Goal: Task Accomplishment & Management: Manage account settings

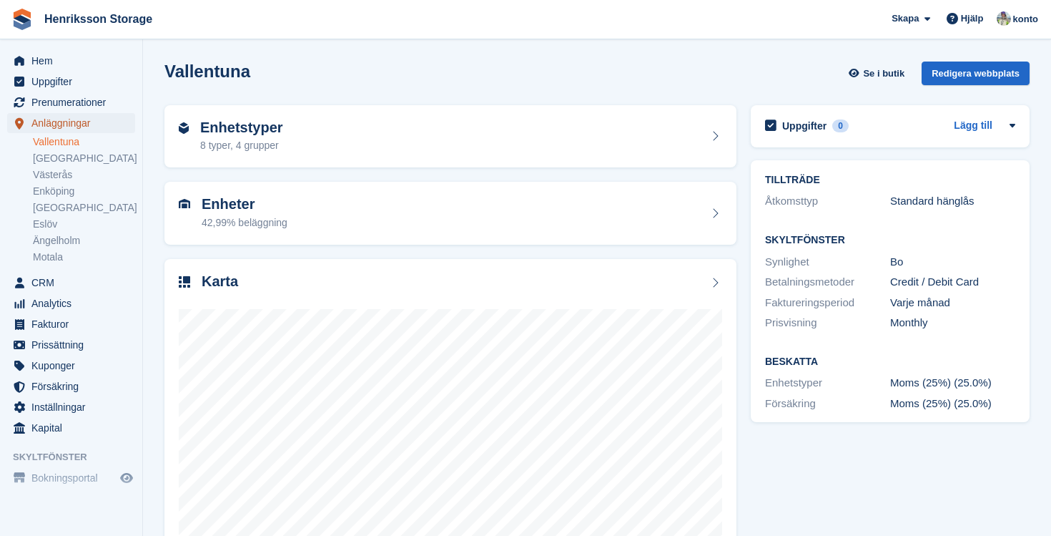
click at [79, 130] on span "Anläggningar" at bounding box center [74, 123] width 86 height 20
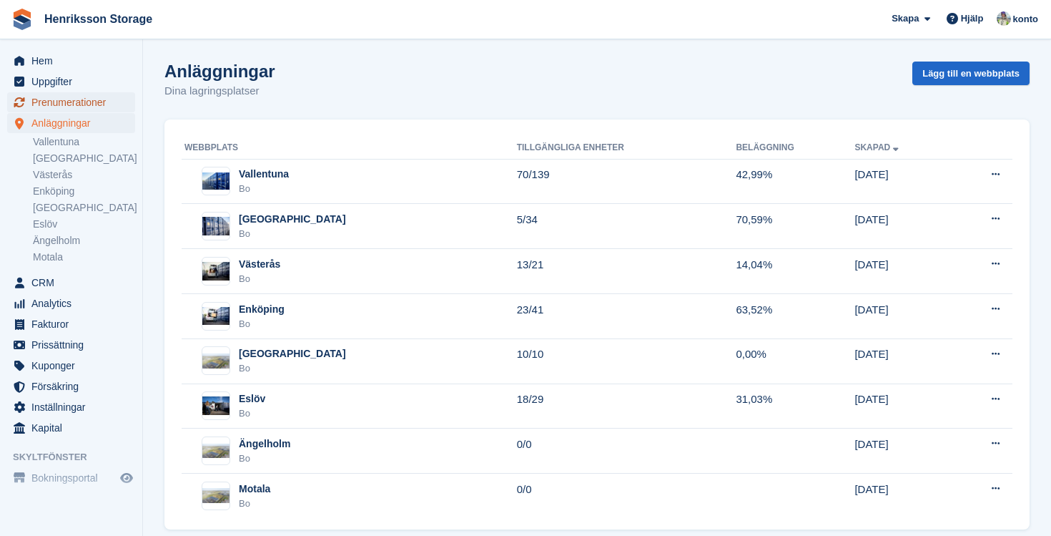
click at [73, 103] on span "Prenumerationer" at bounding box center [74, 102] width 86 height 20
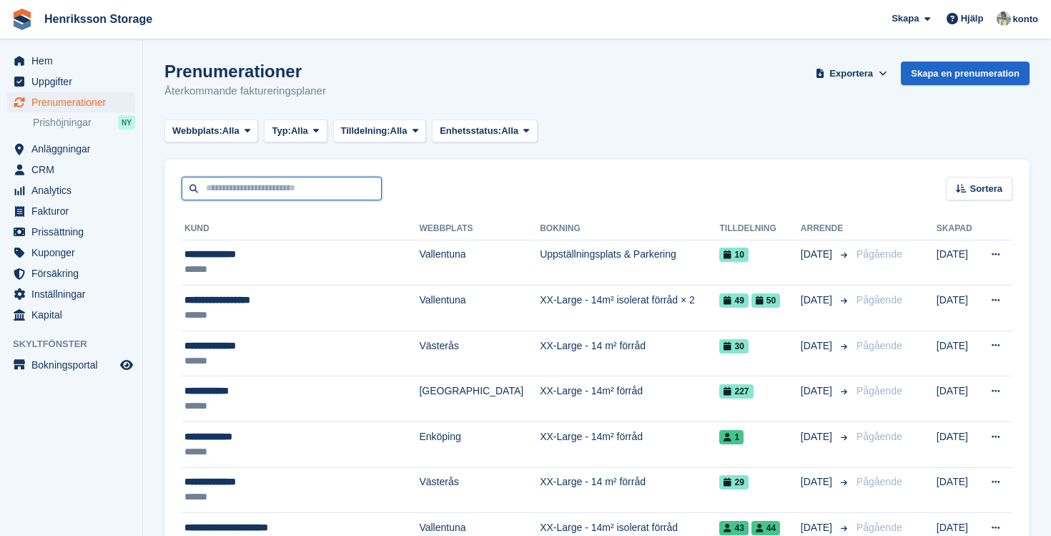
click at [284, 180] on input "text" at bounding box center [282, 189] width 200 height 24
type input "***"
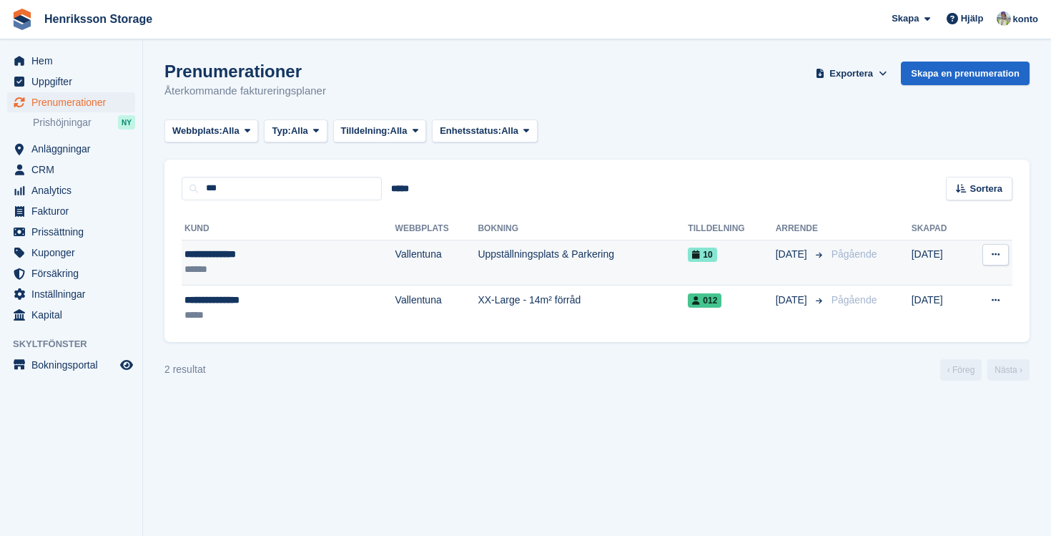
click at [519, 258] on td "Uppställningsplats & Parkering" at bounding box center [583, 263] width 210 height 46
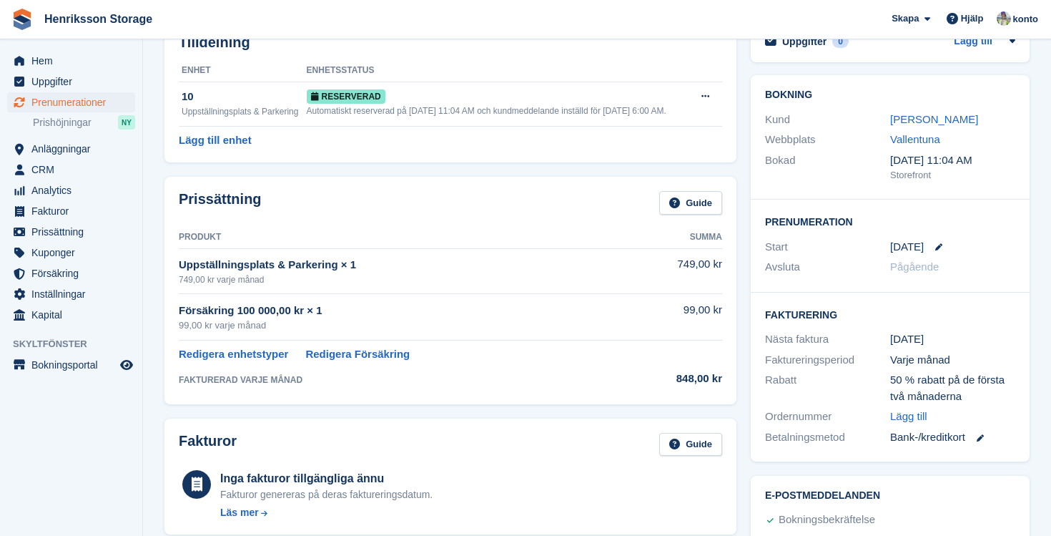
scroll to position [88, 0]
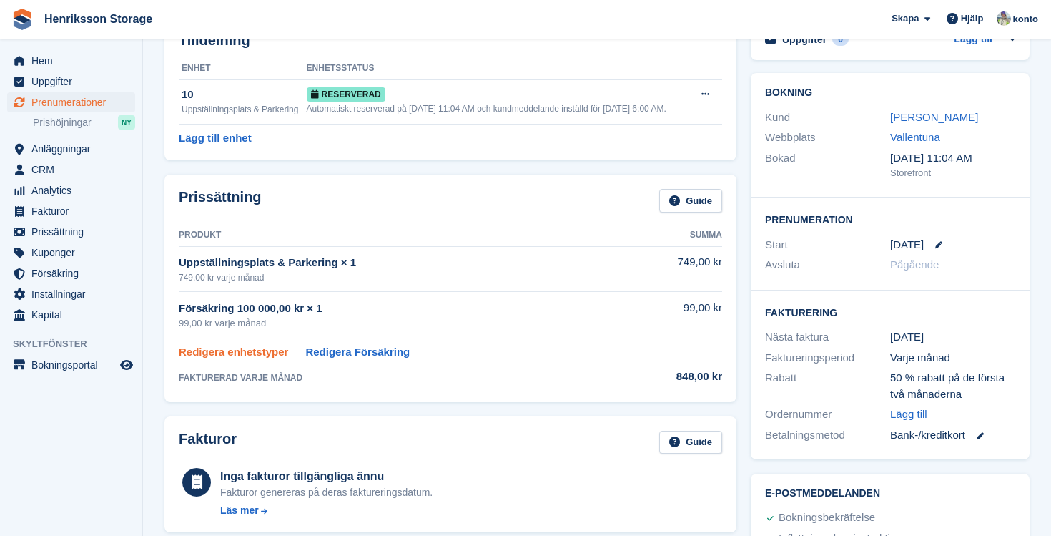
click at [244, 360] on link "Redigera enhetstyper" at bounding box center [233, 352] width 109 height 16
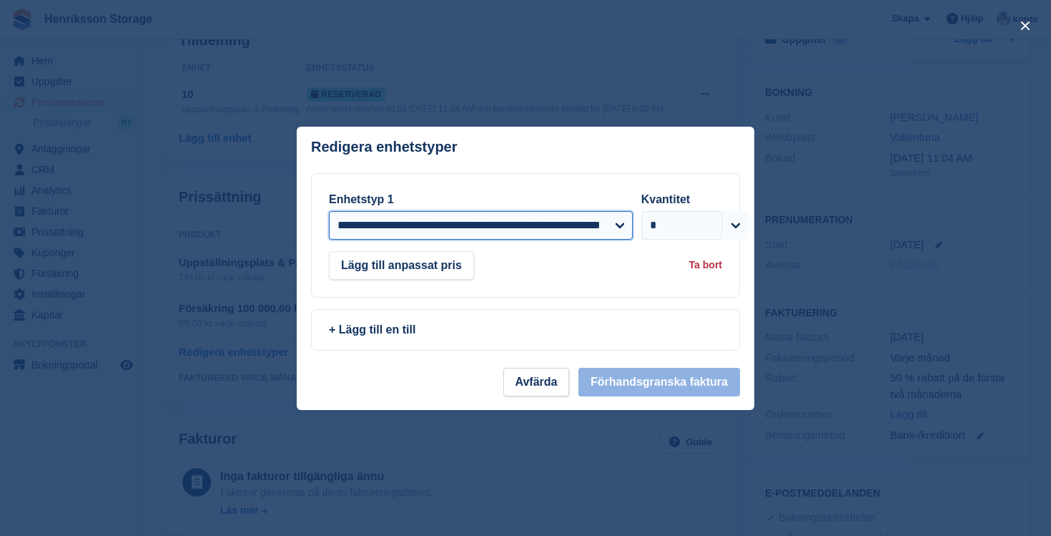
click at [523, 225] on select "**********" at bounding box center [481, 225] width 304 height 29
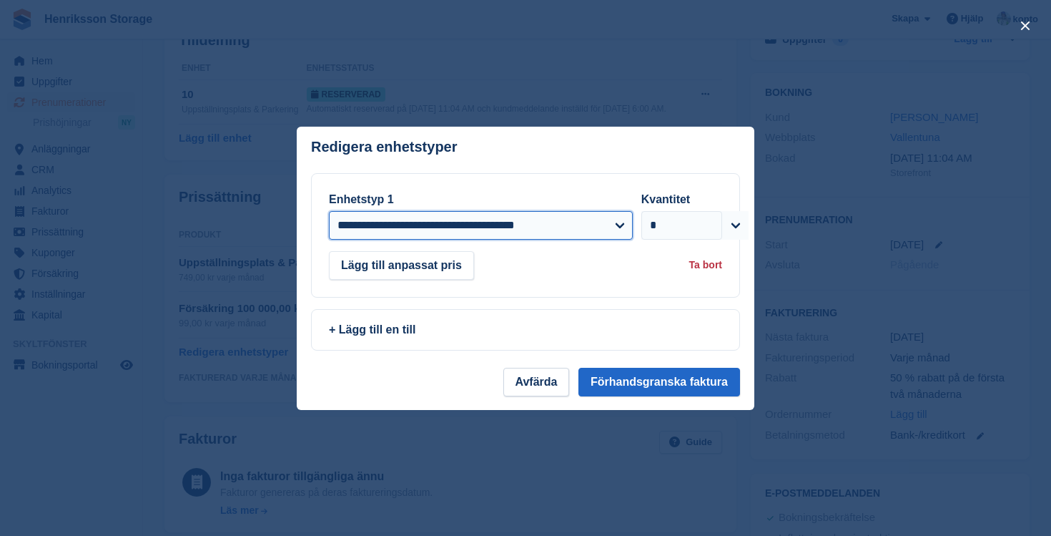
click at [573, 224] on select "**********" at bounding box center [481, 225] width 304 height 29
select select "*****"
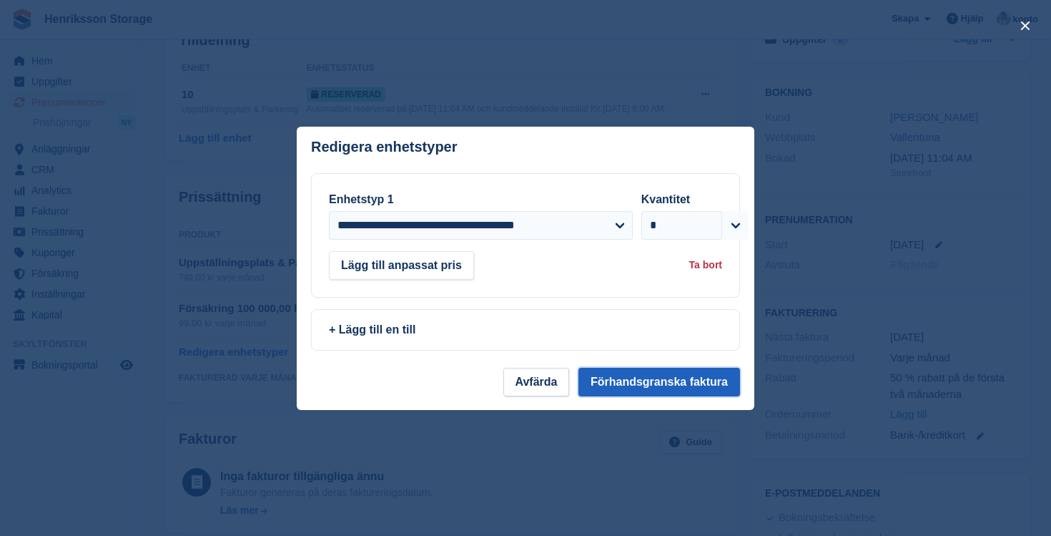
click at [686, 389] on button "Förhandsgranska faktura" at bounding box center [660, 382] width 162 height 29
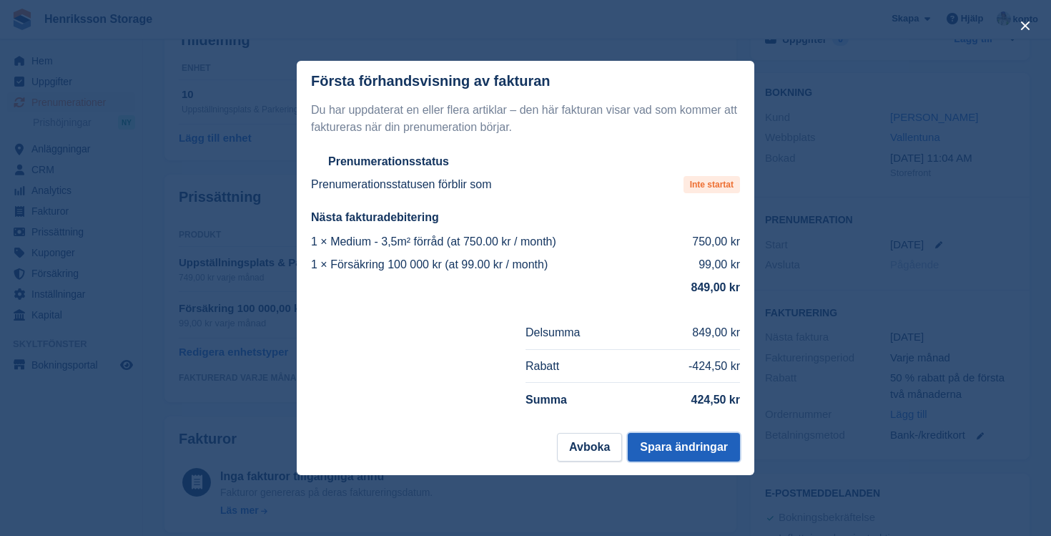
click at [657, 446] on button "Spara ändringar" at bounding box center [684, 447] width 112 height 29
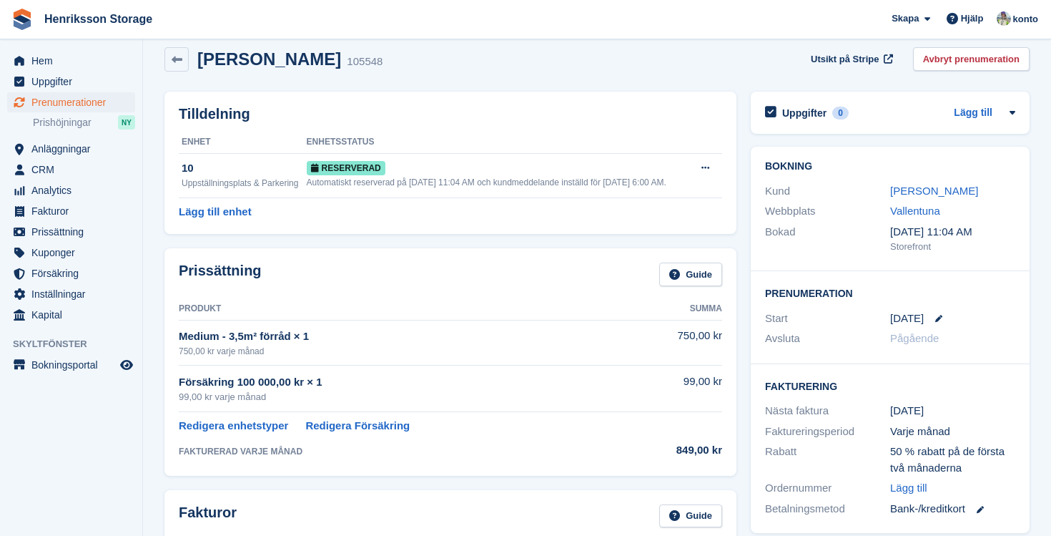
scroll to position [16, 0]
click at [49, 151] on span "Anläggningar" at bounding box center [74, 149] width 86 height 20
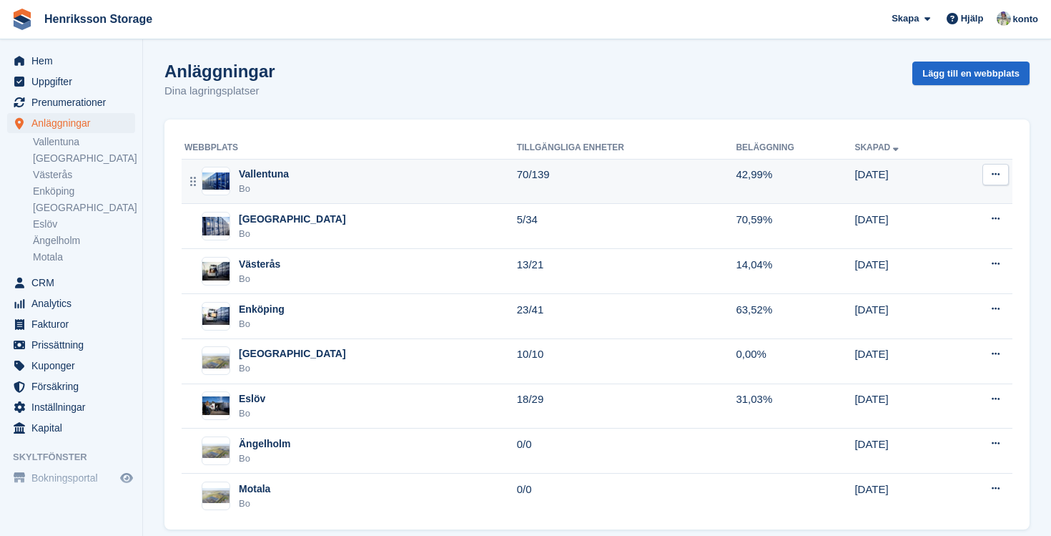
click at [275, 175] on div "Vallentuna" at bounding box center [264, 174] width 50 height 15
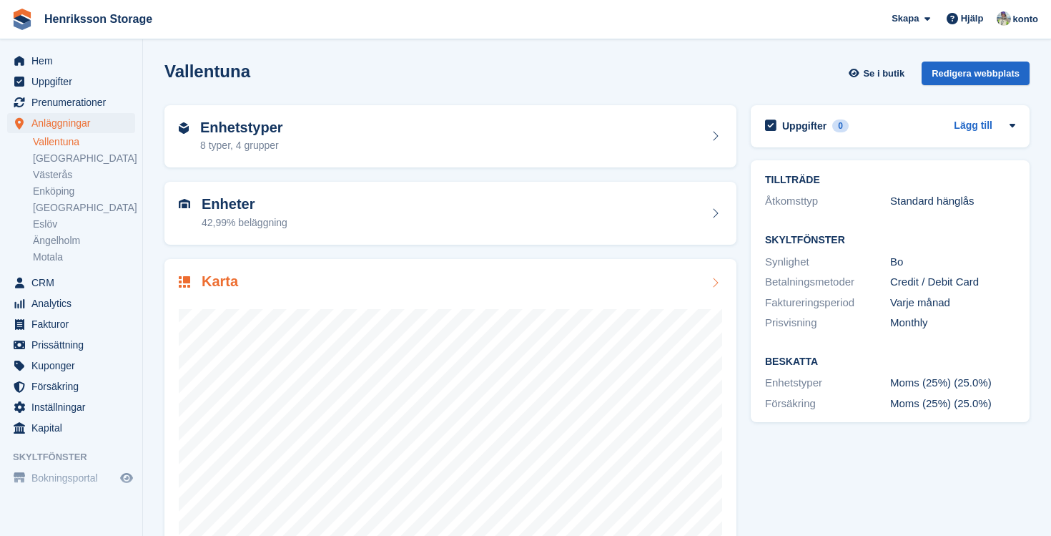
click at [571, 286] on div "Karta" at bounding box center [451, 282] width 544 height 19
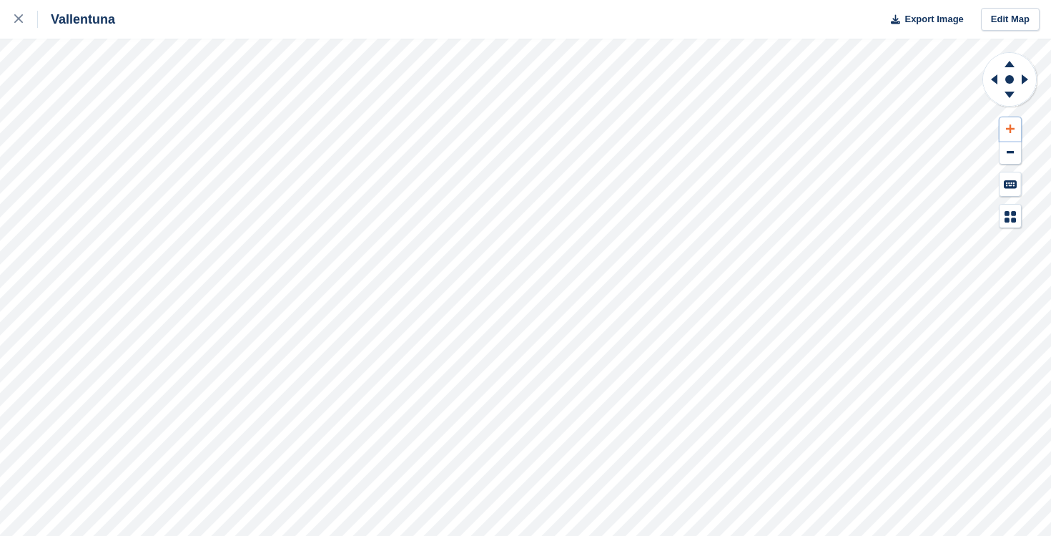
click at [1016, 128] on button at bounding box center [1010, 129] width 21 height 24
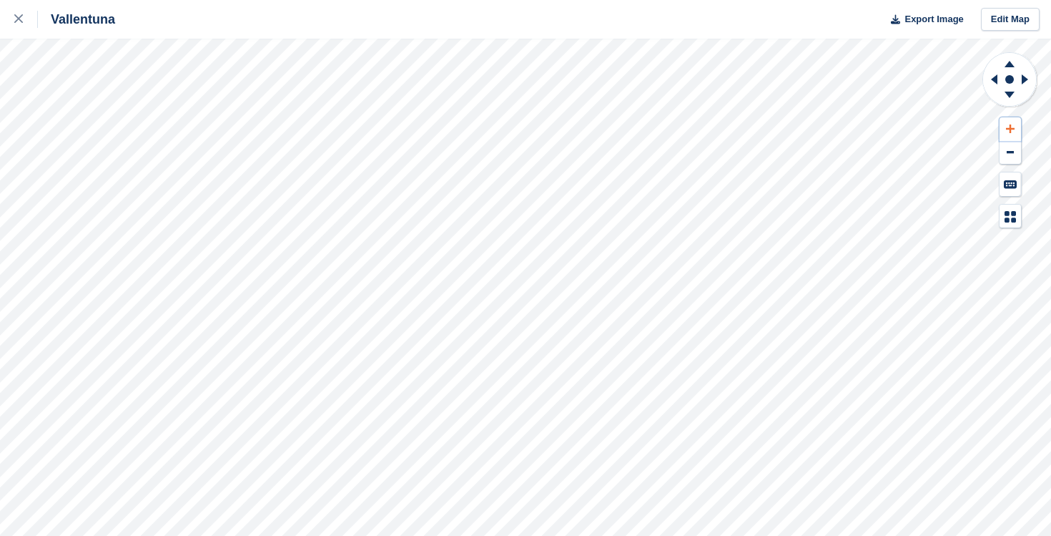
click at [1016, 128] on button at bounding box center [1010, 129] width 21 height 24
click at [990, 76] on icon at bounding box center [992, 79] width 18 height 37
click at [1007, 67] on icon at bounding box center [1010, 64] width 10 height 6
click at [998, 79] on icon at bounding box center [992, 79] width 18 height 37
click at [1008, 68] on icon at bounding box center [1009, 62] width 37 height 18
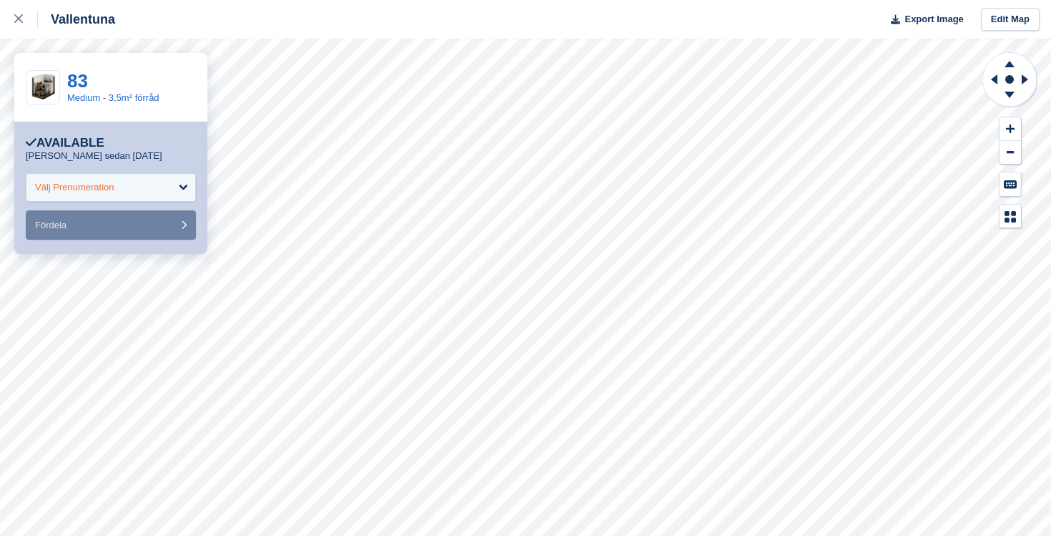
click at [151, 190] on div "Välj Prenumeration" at bounding box center [111, 187] width 170 height 29
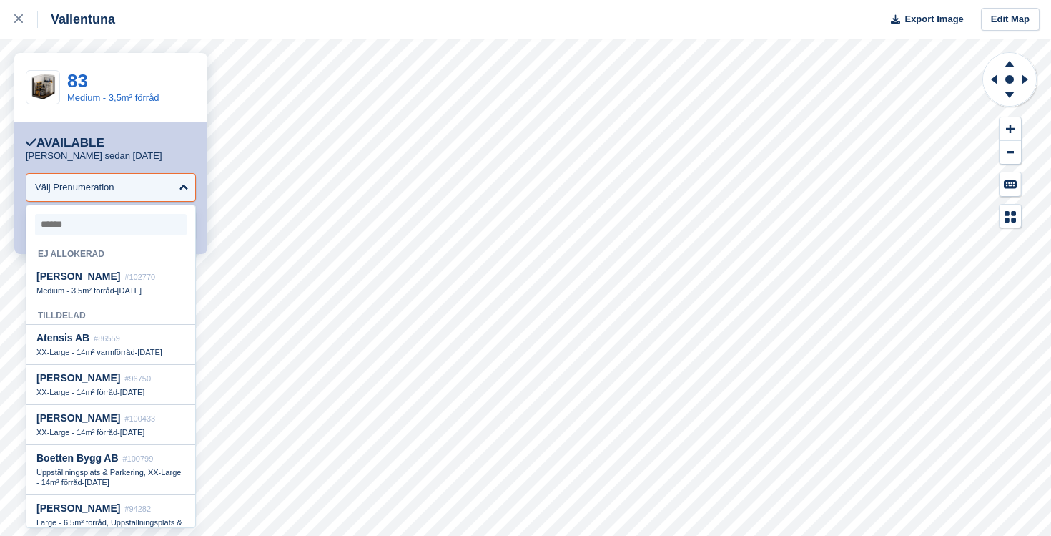
type input "*"
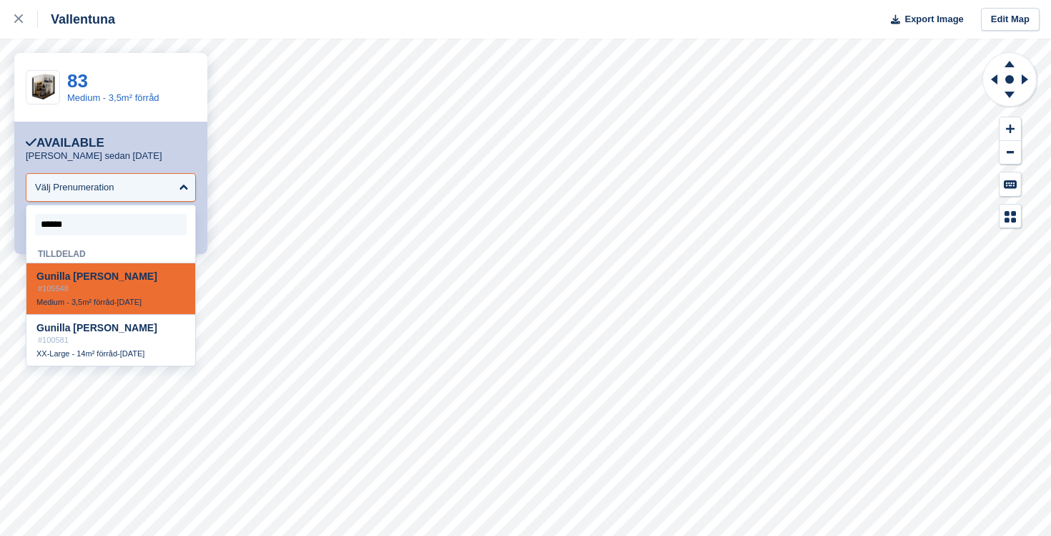
type input "*******"
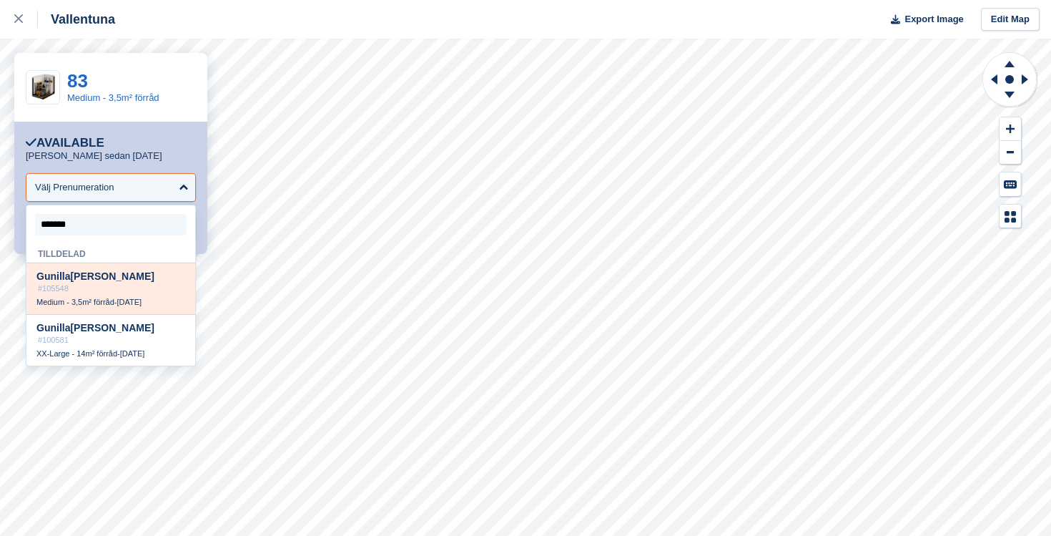
click at [77, 282] on span "Gunilla Skarin" at bounding box center [95, 275] width 118 height 11
select select "******"
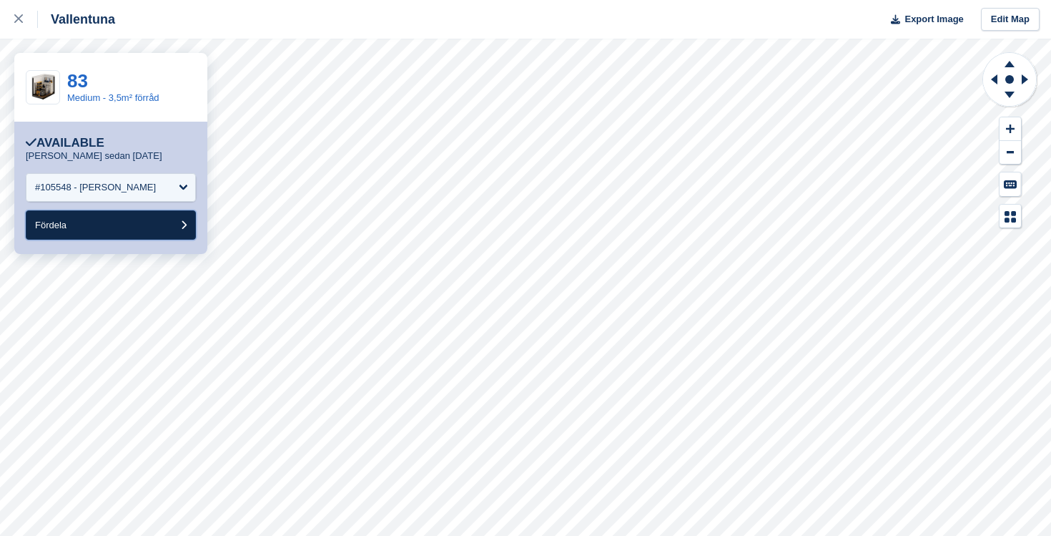
click at [143, 229] on button "Fördela" at bounding box center [111, 224] width 170 height 29
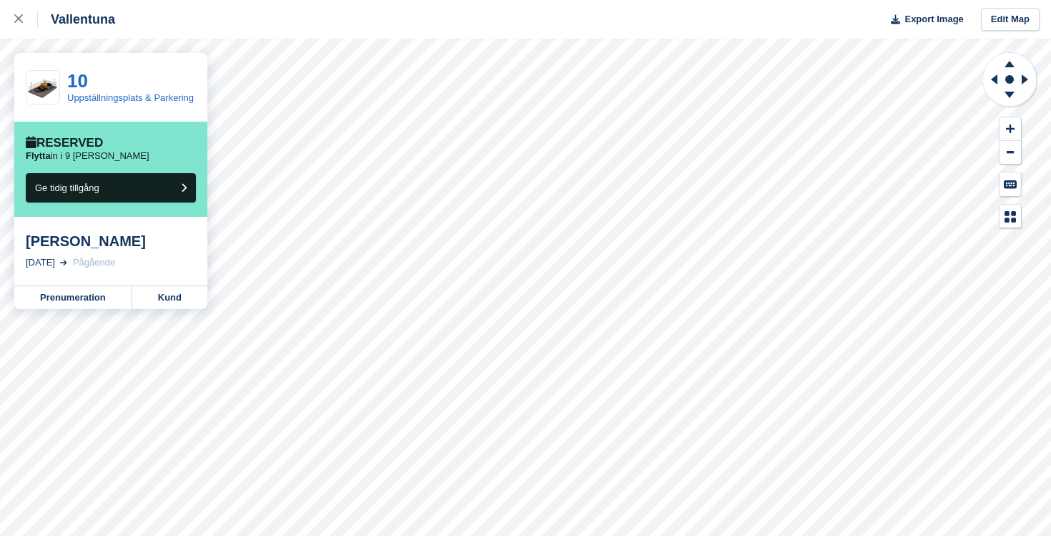
click at [158, 162] on div "Flytta in i 9 dagar" at bounding box center [111, 155] width 170 height 11
click at [104, 101] on link "Uppställningsplats & Parkering" at bounding box center [130, 97] width 127 height 11
click at [11, 23] on link at bounding box center [19, 19] width 38 height 39
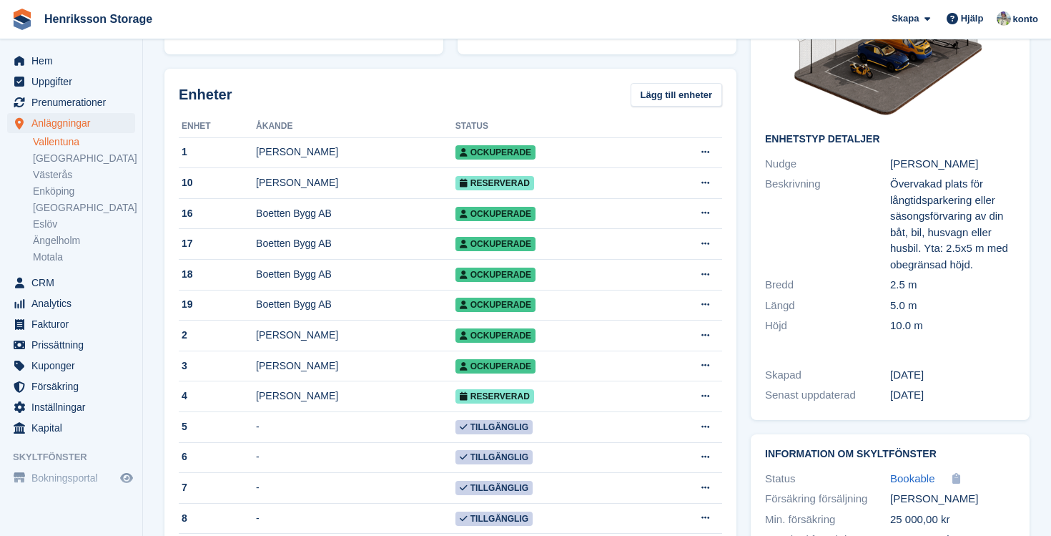
scroll to position [149, 0]
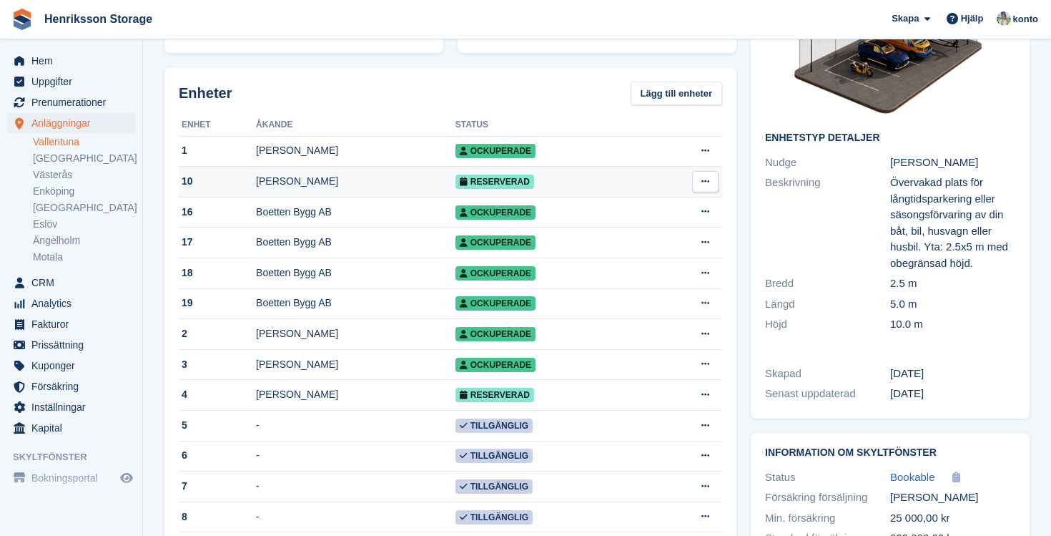
click at [312, 191] on td "[PERSON_NAME]" at bounding box center [356, 182] width 200 height 31
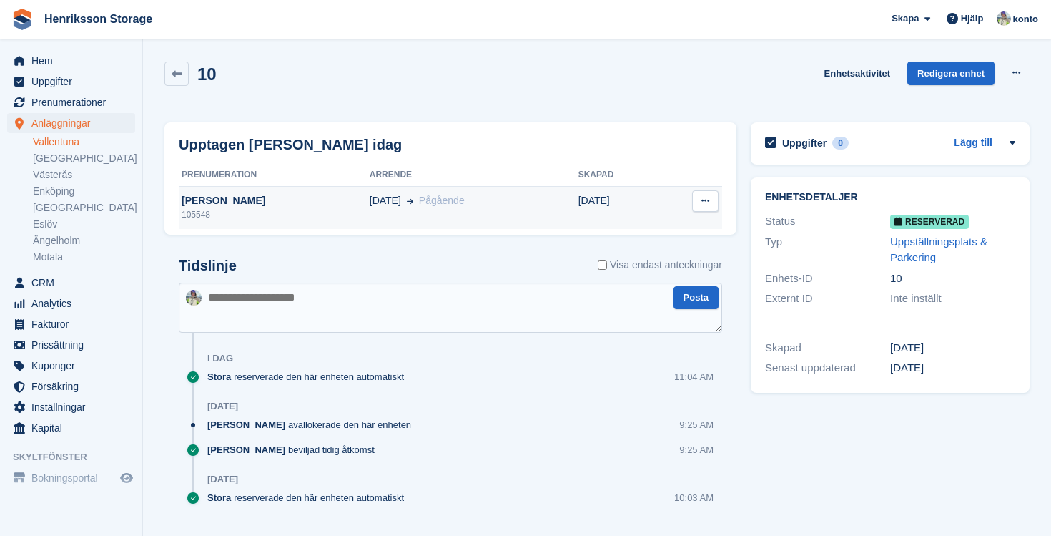
click at [711, 205] on button at bounding box center [705, 200] width 26 height 21
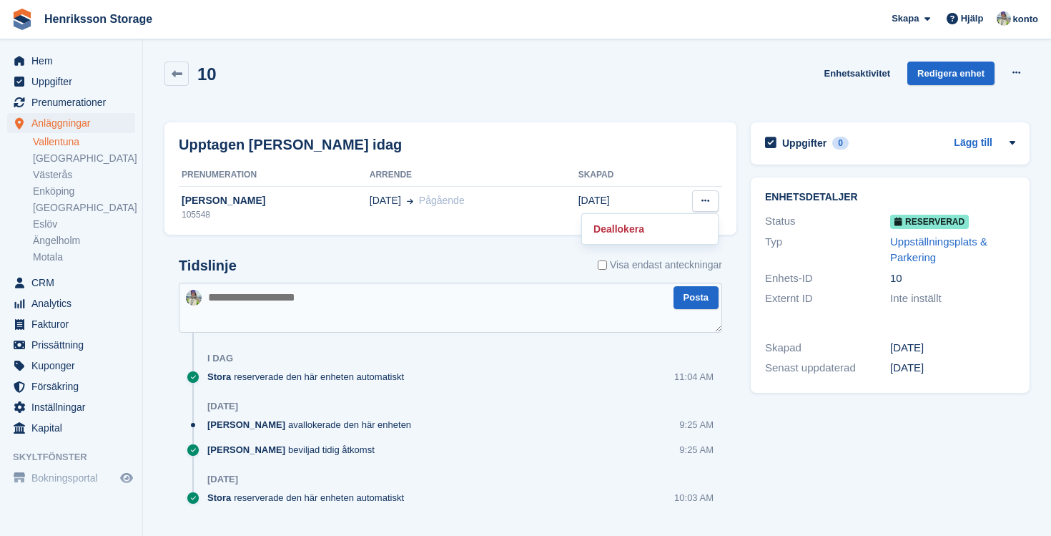
click at [695, 172] on th at bounding box center [690, 175] width 66 height 23
click at [178, 74] on icon at bounding box center [177, 74] width 11 height 11
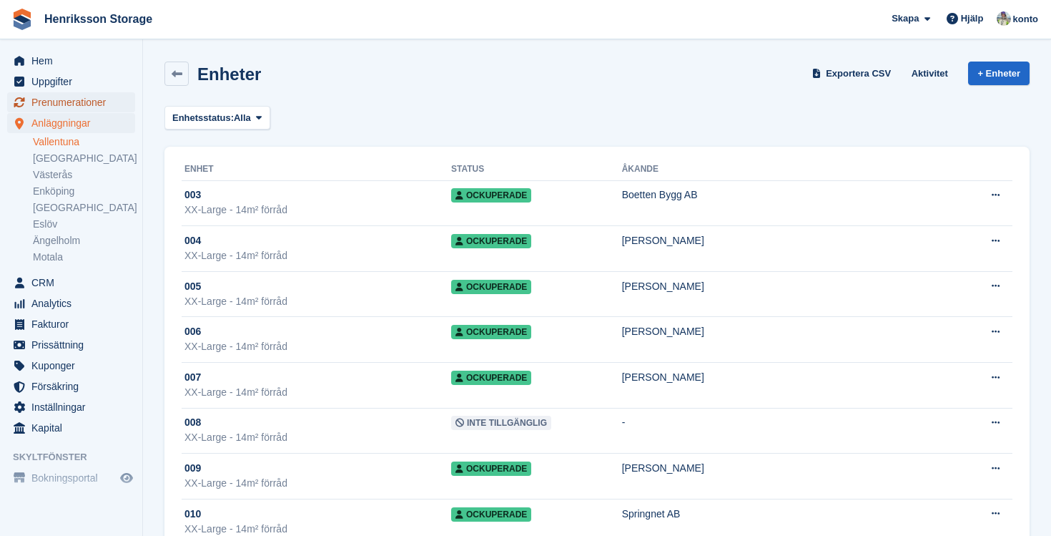
click at [78, 102] on span "Prenumerationer" at bounding box center [74, 102] width 86 height 20
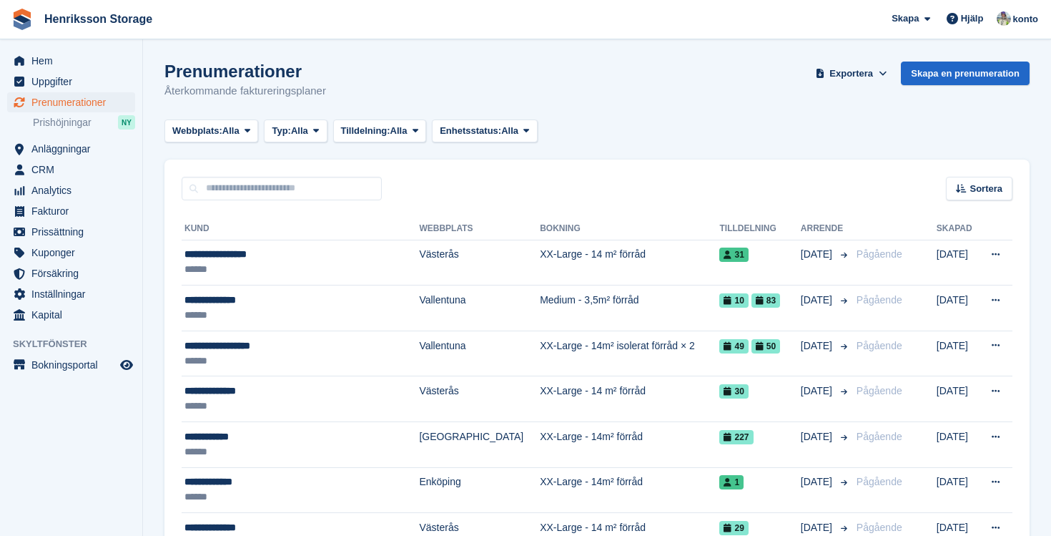
click at [308, 170] on div "Sortera Sort by Kundens namn Skapat datum Inflyttningsdatum Flytta ut datum Ska…" at bounding box center [597, 180] width 865 height 41
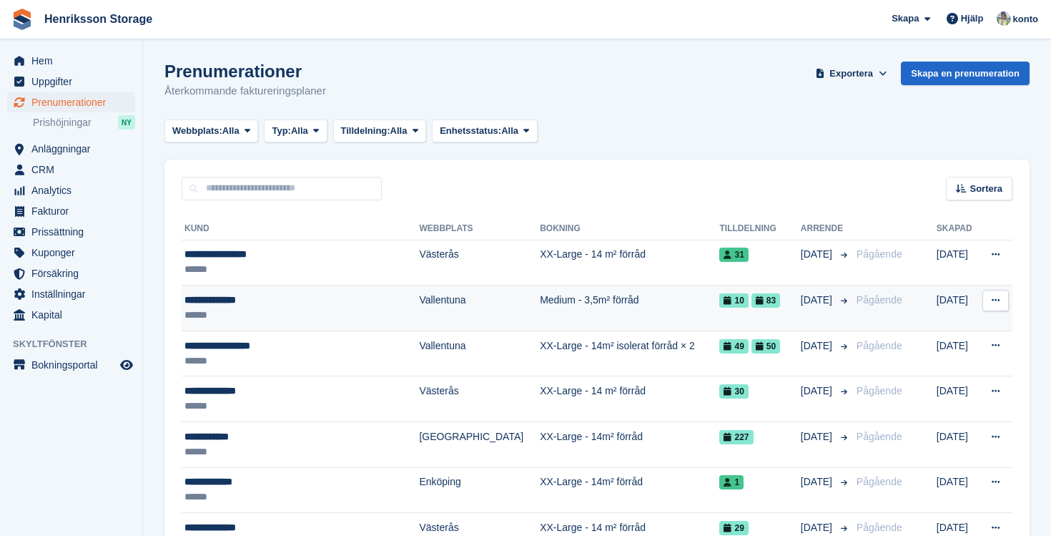
click at [245, 295] on div "**********" at bounding box center [286, 300] width 202 height 15
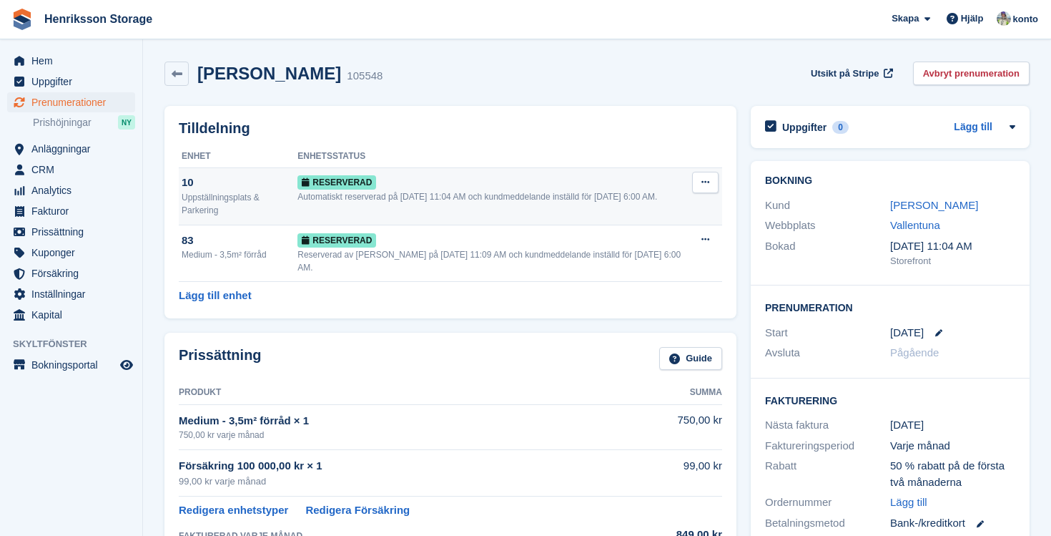
click at [704, 185] on icon at bounding box center [706, 181] width 8 height 9
click at [662, 239] on p "Deallokera" at bounding box center [650, 241] width 124 height 19
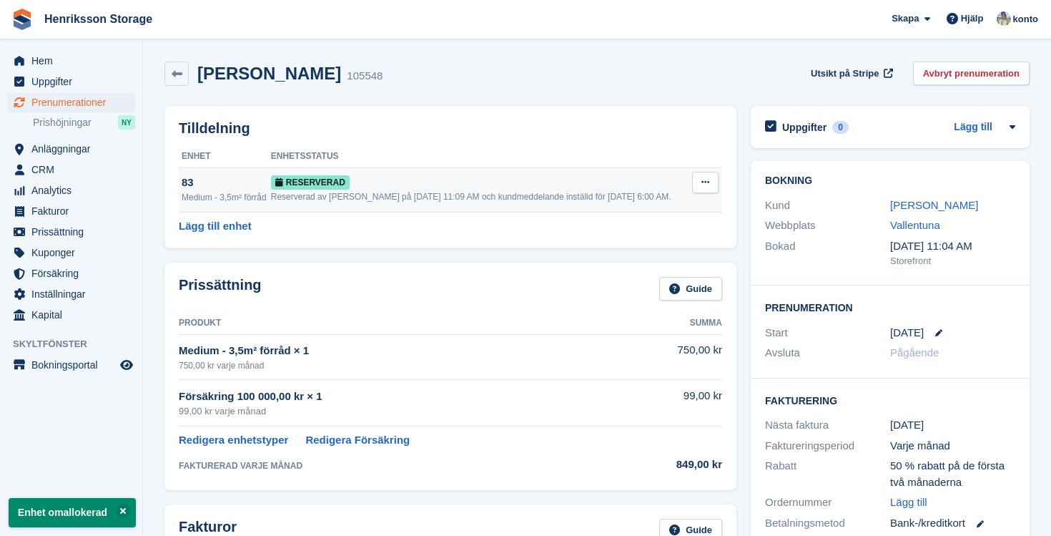
click at [570, 203] on div "Reserverad av [PERSON_NAME] på [DATE] 11:09 AM och kundmeddelande inställd för …" at bounding box center [481, 196] width 420 height 13
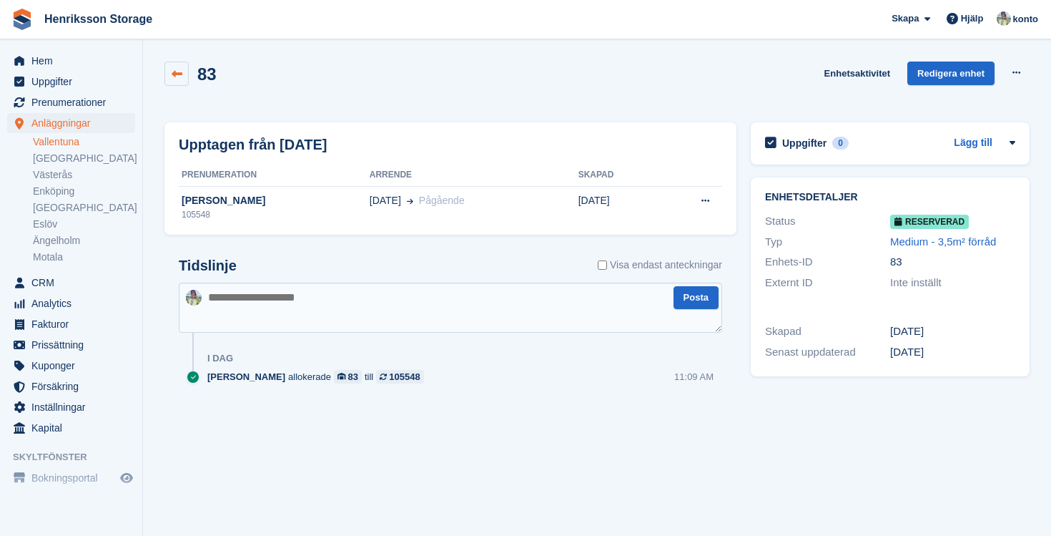
click at [182, 77] on link at bounding box center [177, 74] width 24 height 24
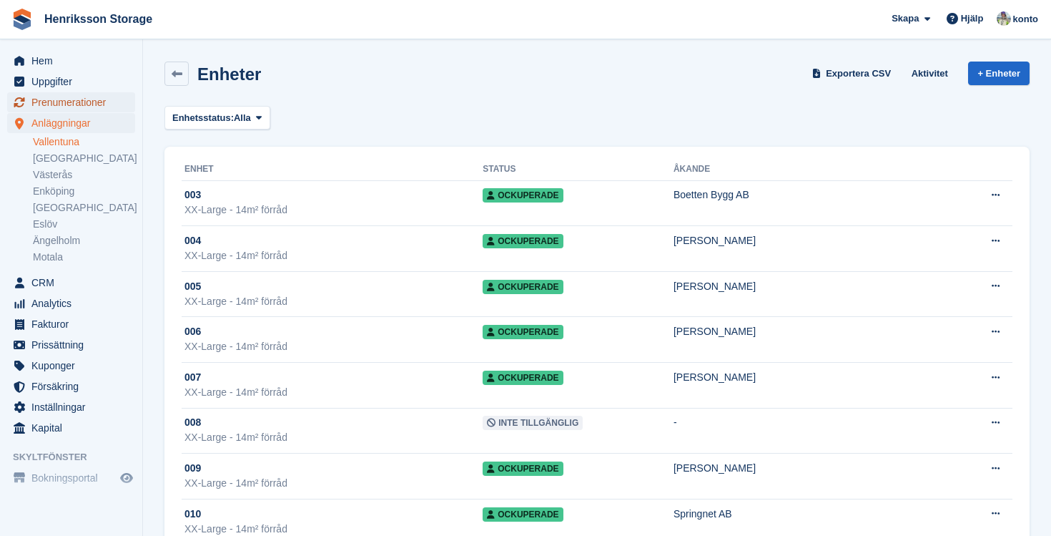
click at [59, 102] on span "Prenumerationer" at bounding box center [74, 102] width 86 height 20
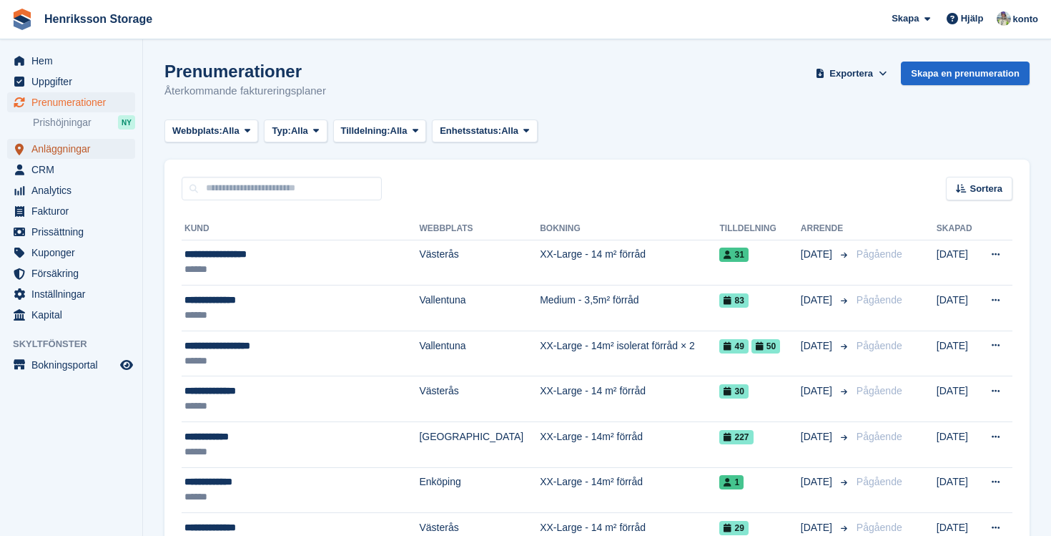
click at [59, 152] on span "Anläggningar" at bounding box center [74, 149] width 86 height 20
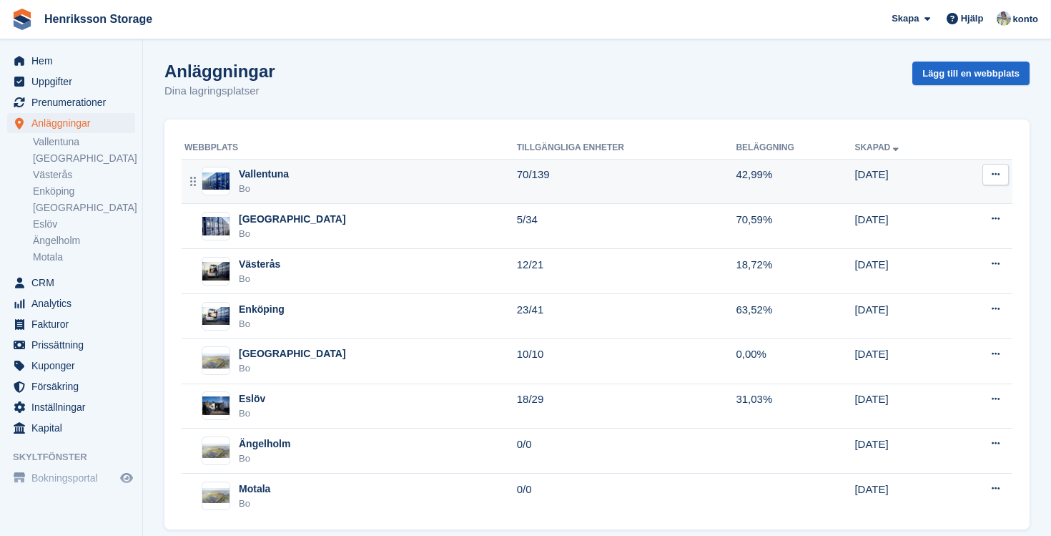
click at [283, 172] on div "Vallentuna" at bounding box center [264, 174] width 50 height 15
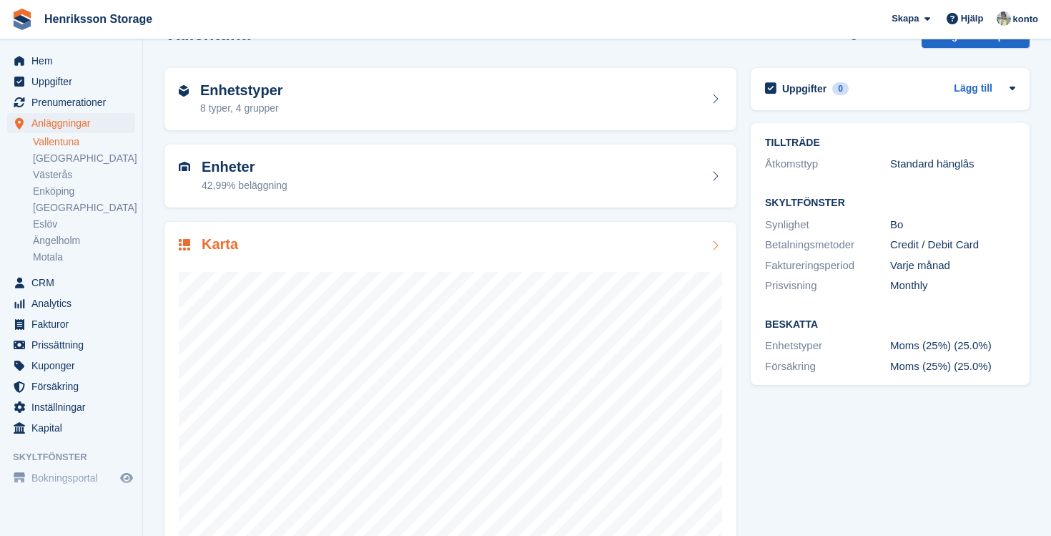
scroll to position [74, 0]
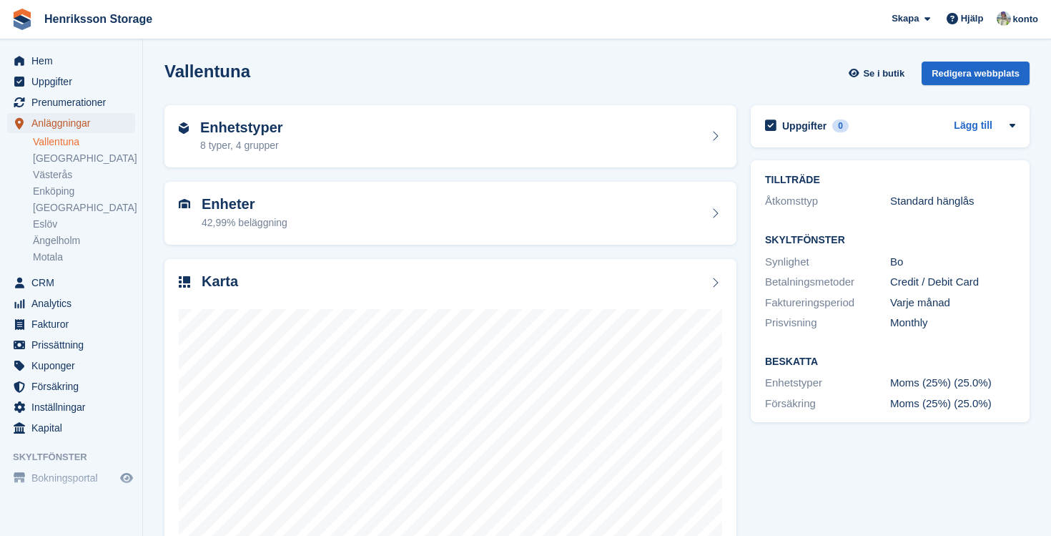
click at [72, 127] on span "Anläggningar" at bounding box center [74, 123] width 86 height 20
